Goal: Task Accomplishment & Management: Complete application form

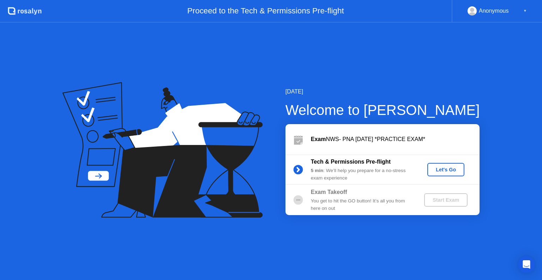
click at [449, 169] on div "Let's Go" at bounding box center [445, 170] width 31 height 6
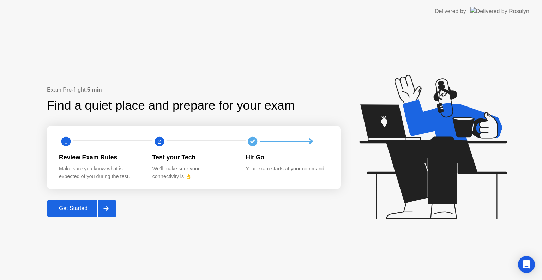
click at [73, 205] on div "Get Started" at bounding box center [73, 208] width 48 height 6
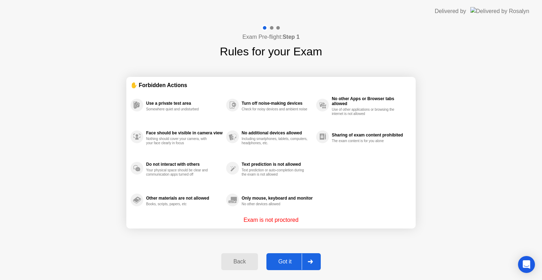
click at [281, 262] on div "Got it" at bounding box center [284, 262] width 33 height 6
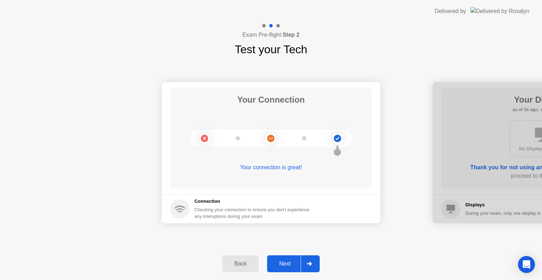
click at [281, 262] on div "Next" at bounding box center [284, 264] width 31 height 6
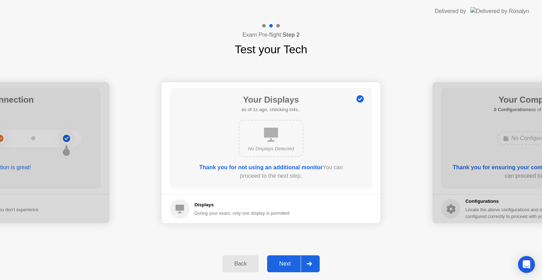
click at [281, 262] on div "Next" at bounding box center [284, 264] width 31 height 6
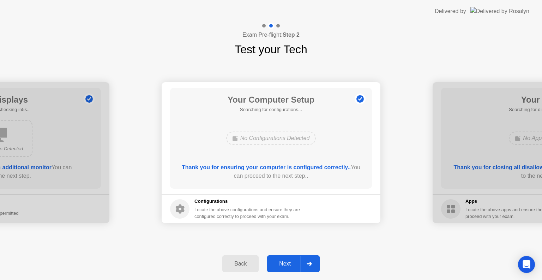
click at [281, 262] on div "Next" at bounding box center [284, 264] width 31 height 6
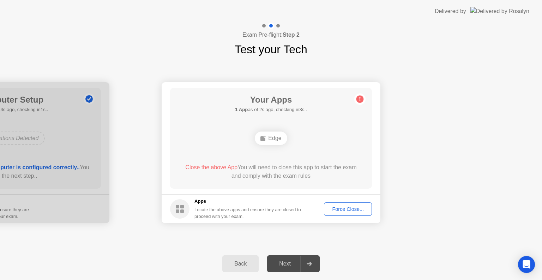
click at [349, 206] on div "Force Close..." at bounding box center [347, 209] width 43 height 6
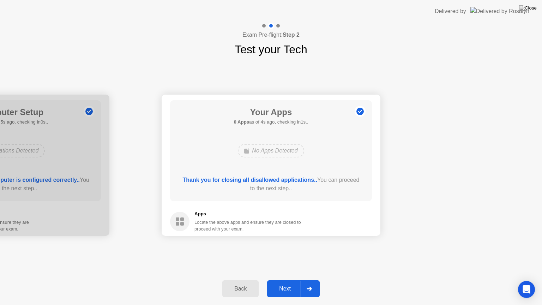
click at [291, 280] on div "Next" at bounding box center [284, 288] width 31 height 6
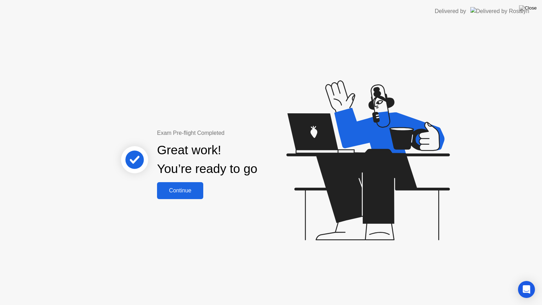
click at [186, 189] on div "Continue" at bounding box center [180, 190] width 42 height 6
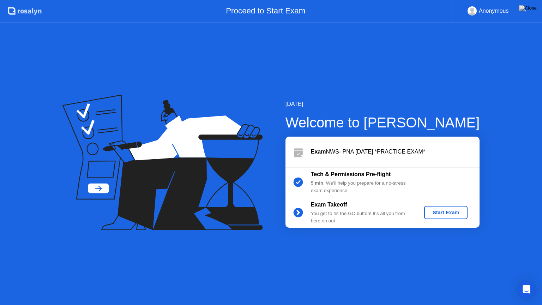
click at [435, 214] on div "Start Exam" at bounding box center [446, 213] width 38 height 6
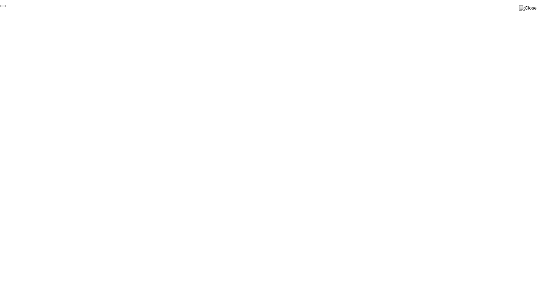
click div "End Proctoring Session"
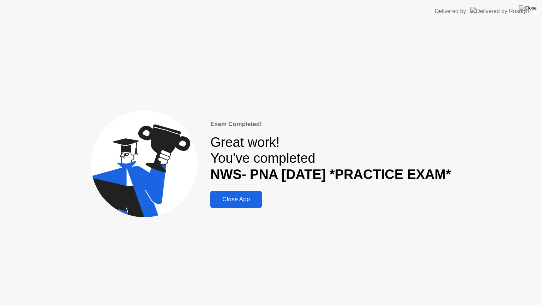
click at [250, 198] on div "Close App" at bounding box center [235, 199] width 47 height 7
